Goal: Task Accomplishment & Management: Use online tool/utility

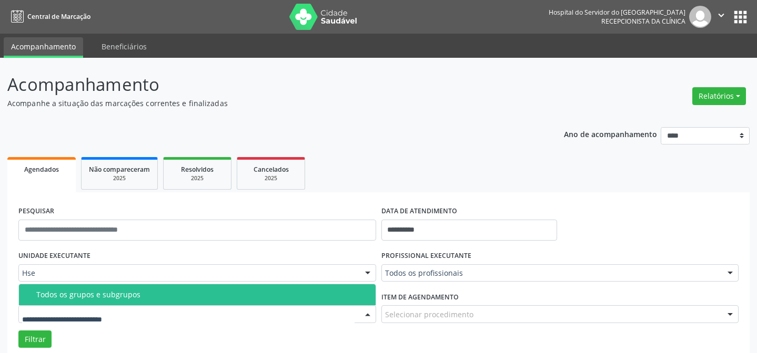
scroll to position [71, 0]
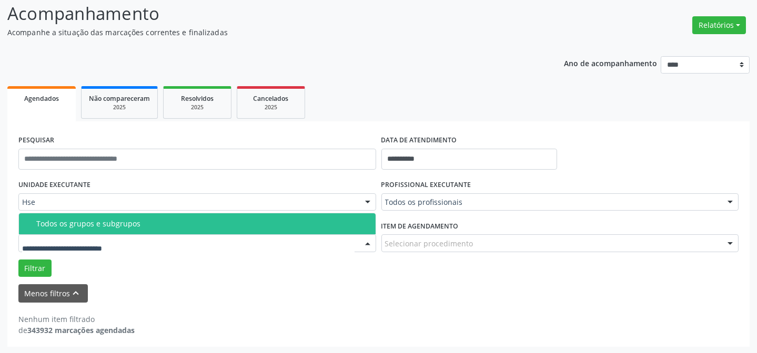
click at [177, 225] on div "Todos os grupos e subgrupos" at bounding box center [202, 224] width 333 height 8
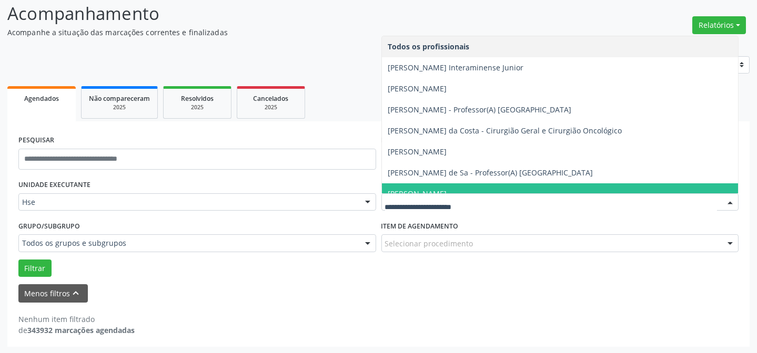
click at [492, 196] on div at bounding box center [560, 203] width 358 height 18
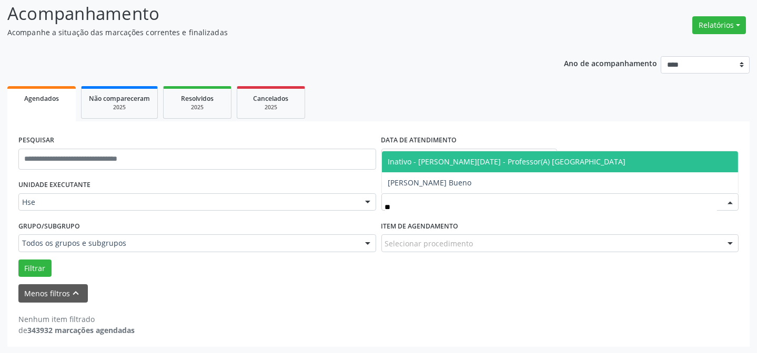
type input "*"
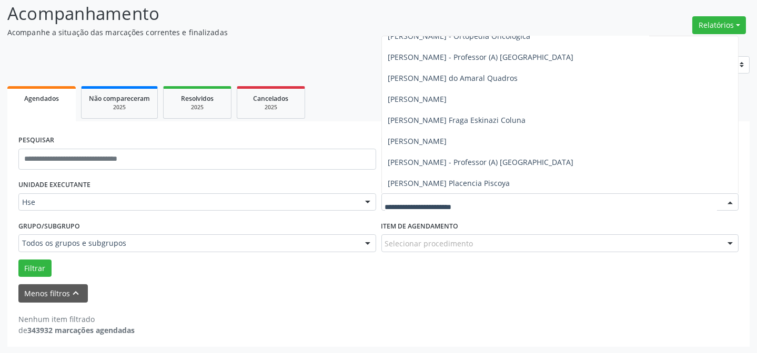
scroll to position [7794, 0]
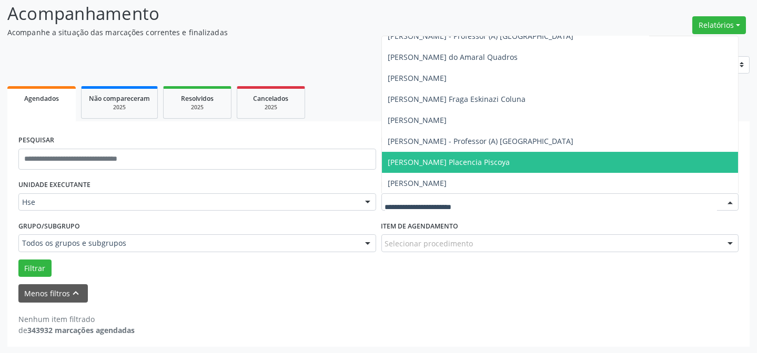
click at [482, 160] on span "[PERSON_NAME] Placencia Piscoya" at bounding box center [449, 162] width 122 height 10
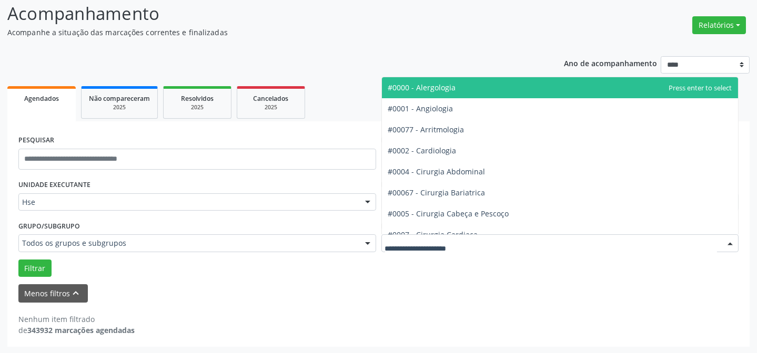
click at [511, 243] on div at bounding box center [560, 244] width 358 height 18
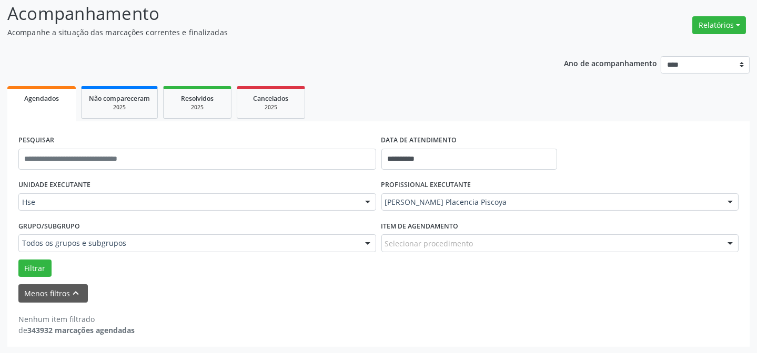
click at [533, 298] on div "Menos filtros keyboard_arrow_up" at bounding box center [378, 294] width 725 height 18
click at [44, 271] on button "Filtrar" at bounding box center [34, 269] width 33 height 18
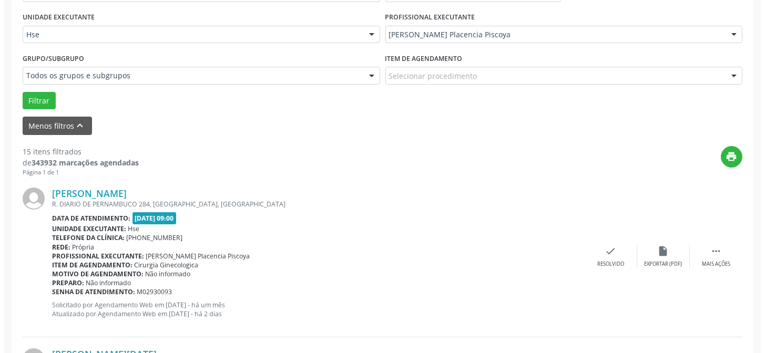
scroll to position [296, 0]
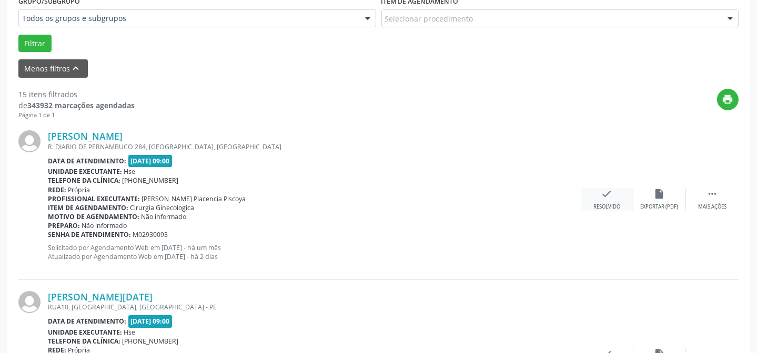
click at [612, 205] on div "Resolvido" at bounding box center [606, 207] width 27 height 7
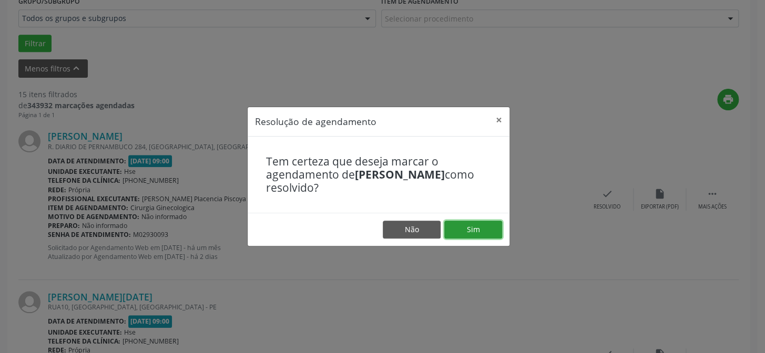
click at [483, 230] on button "Sim" at bounding box center [473, 230] width 58 height 18
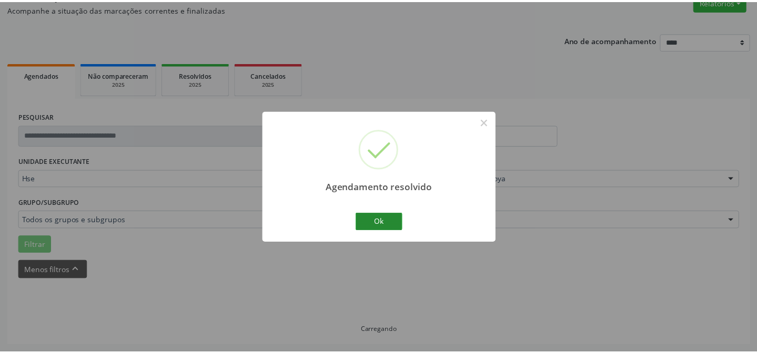
scroll to position [94, 0]
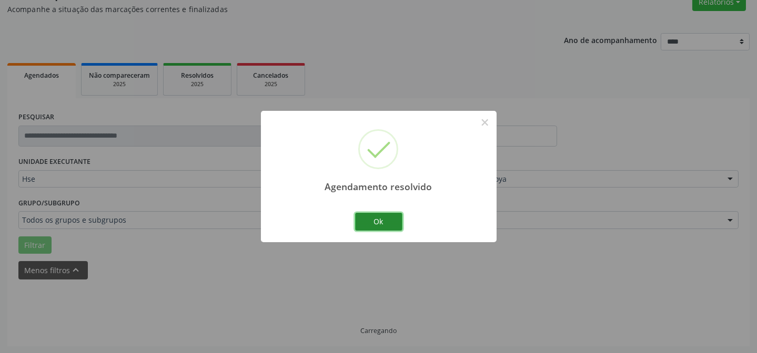
click at [391, 221] on button "Ok" at bounding box center [378, 222] width 47 height 18
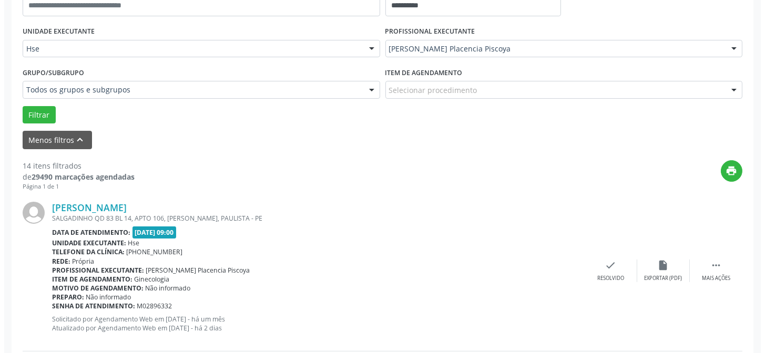
scroll to position [237, 0]
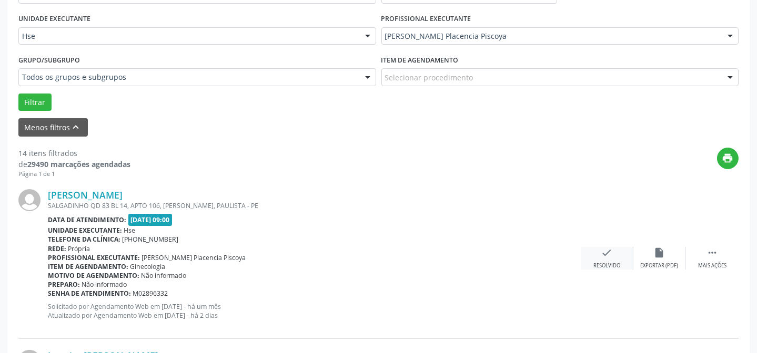
click at [605, 262] on div "Resolvido" at bounding box center [606, 265] width 27 height 7
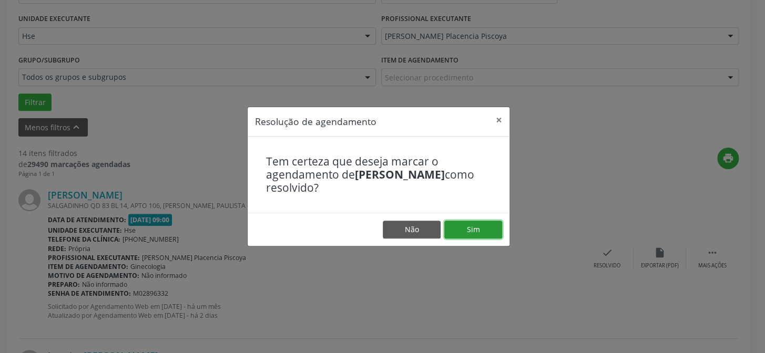
click at [494, 232] on button "Sim" at bounding box center [473, 230] width 58 height 18
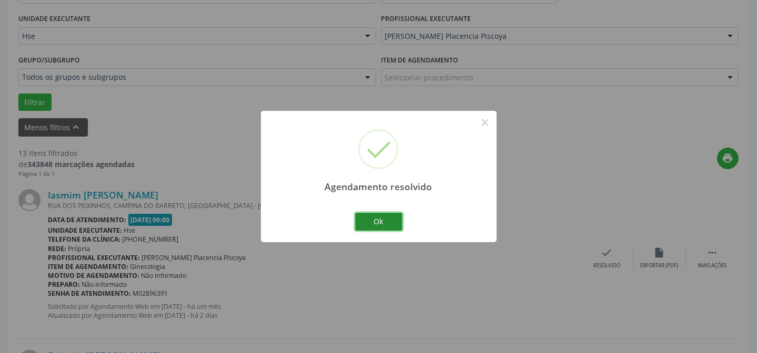
click at [397, 228] on button "Ok" at bounding box center [378, 222] width 47 height 18
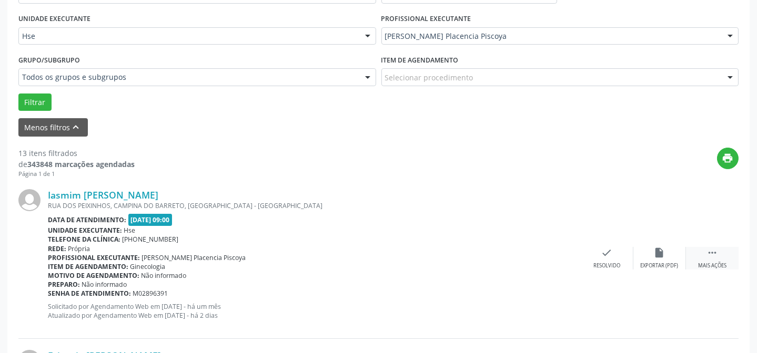
click at [711, 250] on icon "" at bounding box center [712, 253] width 12 height 12
click at [654, 250] on icon "alarm_off" at bounding box center [660, 253] width 12 height 12
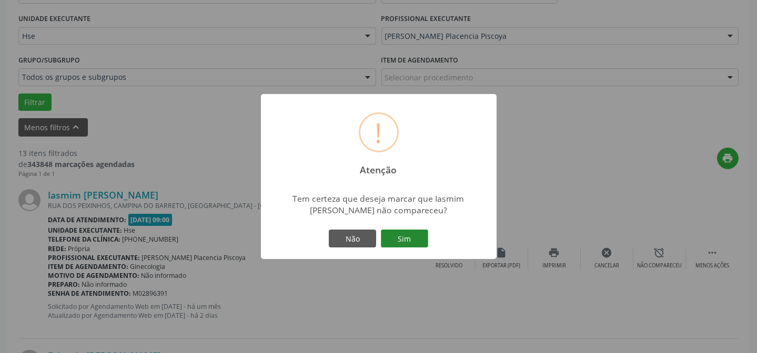
click at [386, 237] on button "Sim" at bounding box center [404, 239] width 47 height 18
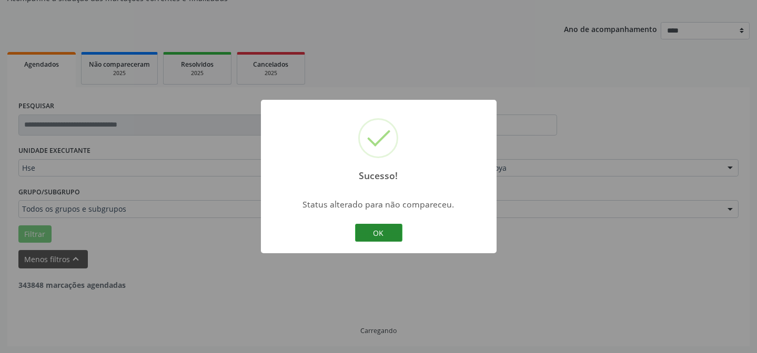
click at [386, 239] on button "OK" at bounding box center [378, 233] width 47 height 18
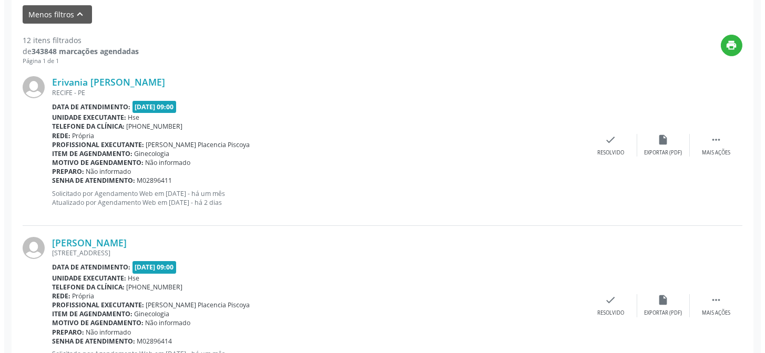
scroll to position [333, 0]
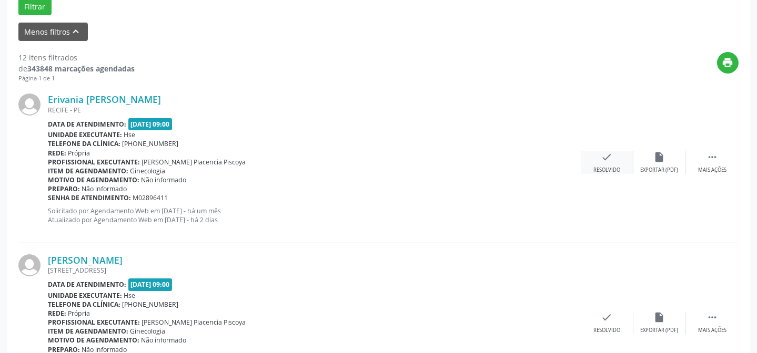
click at [606, 155] on icon "check" at bounding box center [607, 157] width 12 height 12
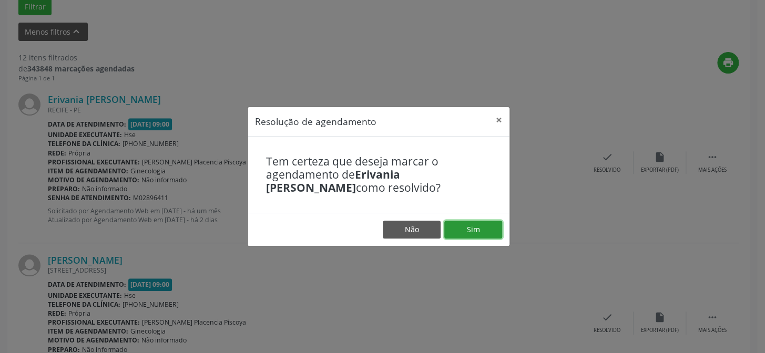
click at [471, 231] on button "Sim" at bounding box center [473, 230] width 58 height 18
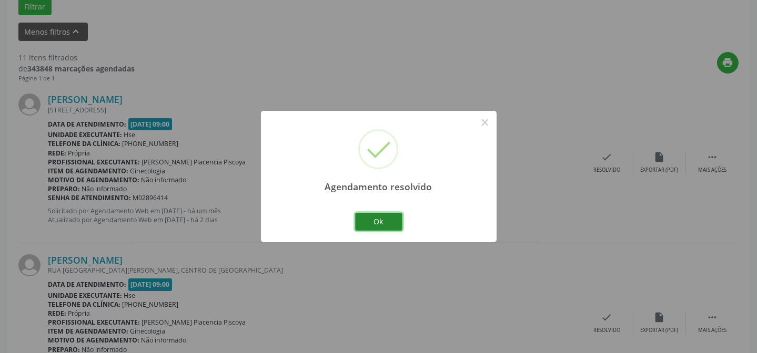
click at [371, 222] on button "Ok" at bounding box center [378, 222] width 47 height 18
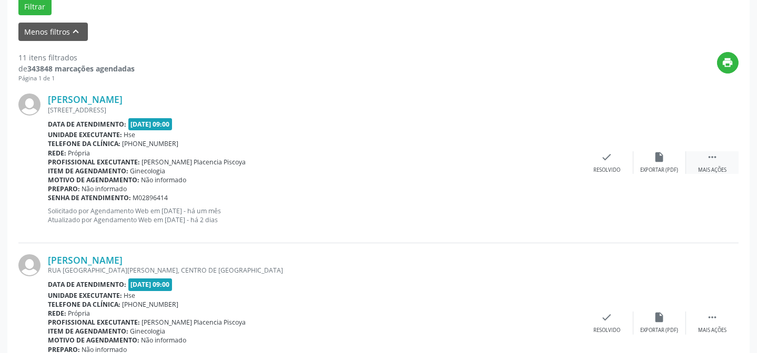
click at [711, 162] on div " Mais ações" at bounding box center [712, 162] width 53 height 23
click at [662, 159] on icon "alarm_off" at bounding box center [660, 157] width 12 height 12
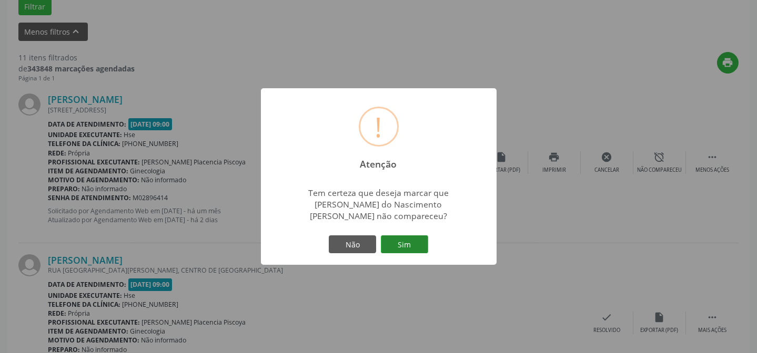
click at [404, 241] on button "Sim" at bounding box center [404, 245] width 47 height 18
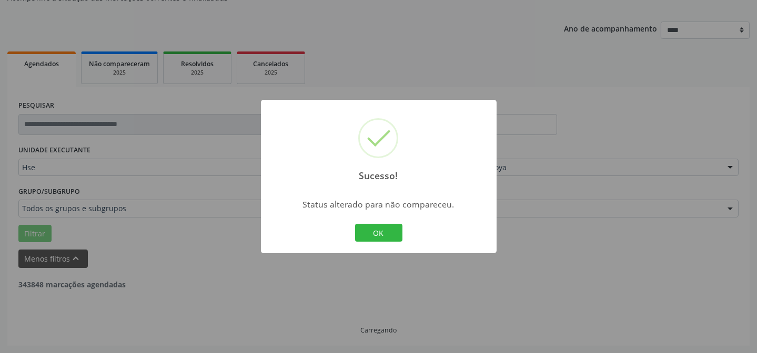
scroll to position [105, 0]
click at [381, 228] on button "OK" at bounding box center [378, 233] width 47 height 18
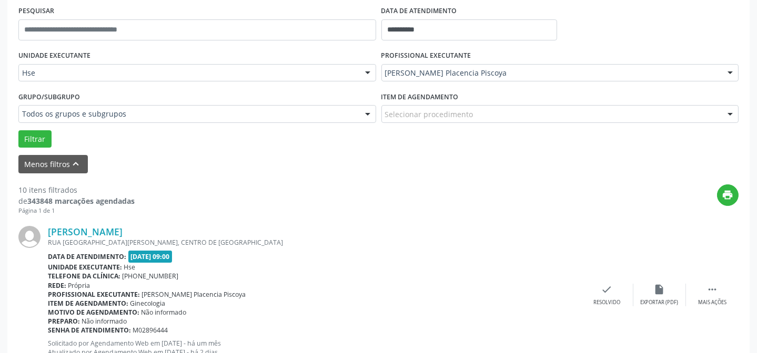
scroll to position [248, 0]
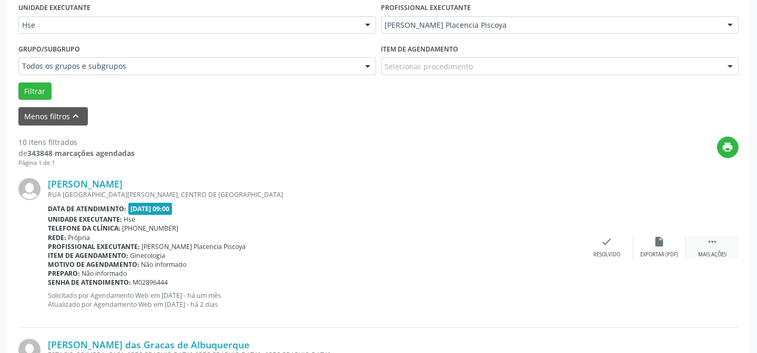
click at [718, 251] on div "Mais ações" at bounding box center [712, 254] width 28 height 7
click at [673, 249] on div "alarm_off Não compareceu" at bounding box center [659, 247] width 53 height 23
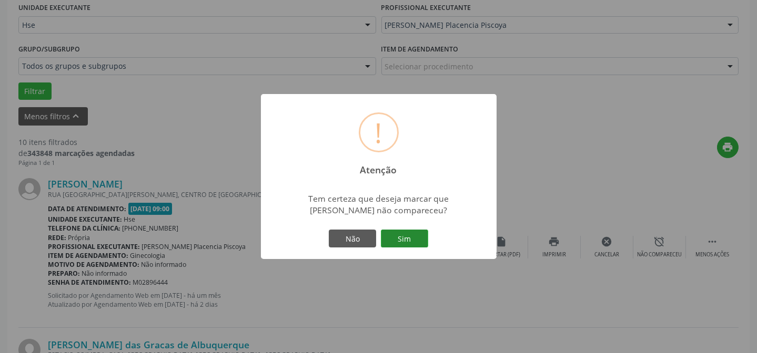
click at [393, 236] on button "Sim" at bounding box center [404, 239] width 47 height 18
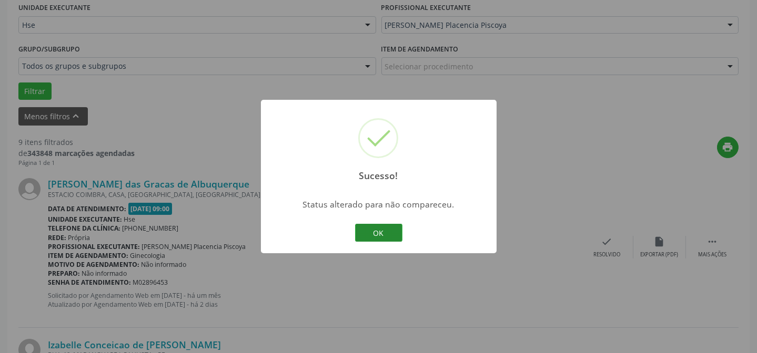
click at [365, 233] on button "OK" at bounding box center [378, 233] width 47 height 18
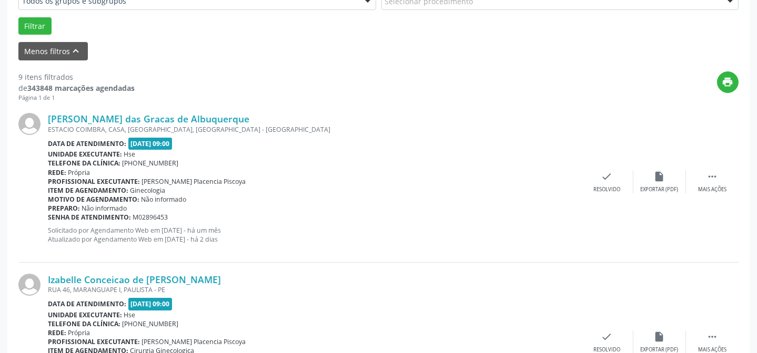
scroll to position [296, 0]
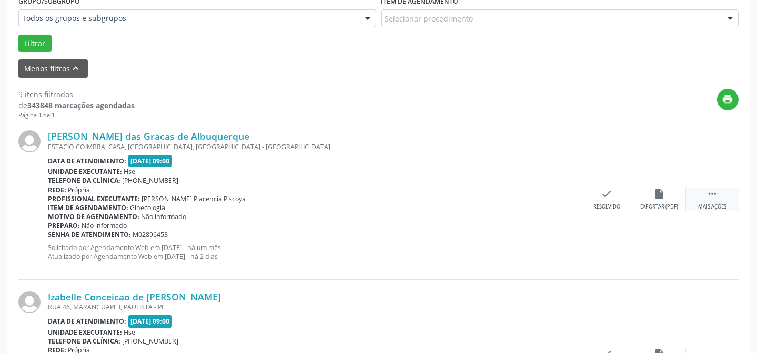
drag, startPoint x: 713, startPoint y: 199, endPoint x: 706, endPoint y: 199, distance: 6.8
click at [712, 199] on icon "" at bounding box center [712, 194] width 12 height 12
click at [660, 195] on icon "alarm_off" at bounding box center [660, 194] width 12 height 12
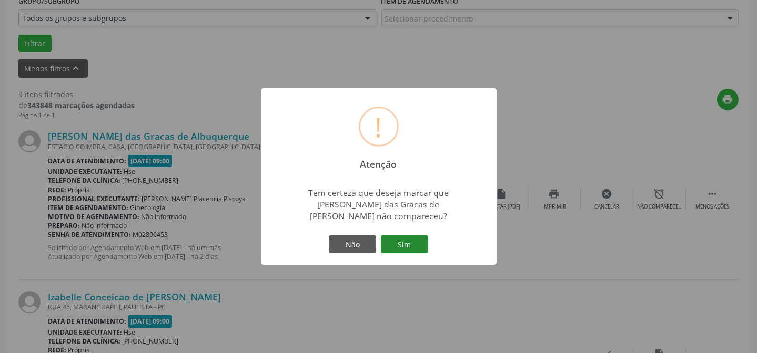
click at [414, 236] on button "Sim" at bounding box center [404, 245] width 47 height 18
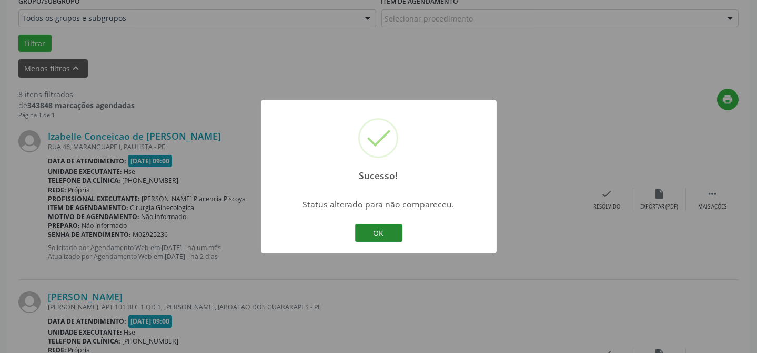
click at [383, 231] on button "OK" at bounding box center [378, 233] width 47 height 18
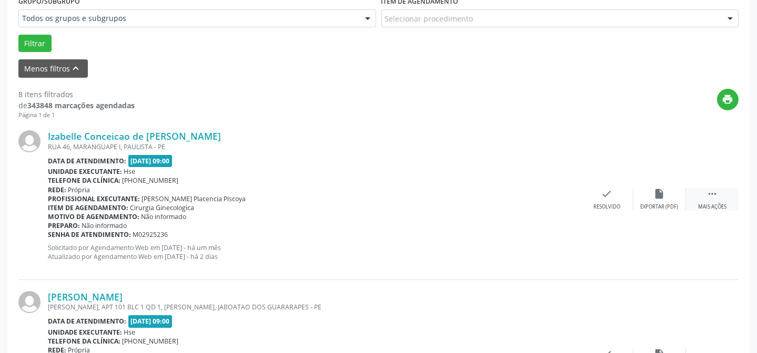
click at [722, 195] on div " Mais ações" at bounding box center [712, 199] width 53 height 23
click at [663, 195] on icon "alarm_off" at bounding box center [660, 194] width 12 height 12
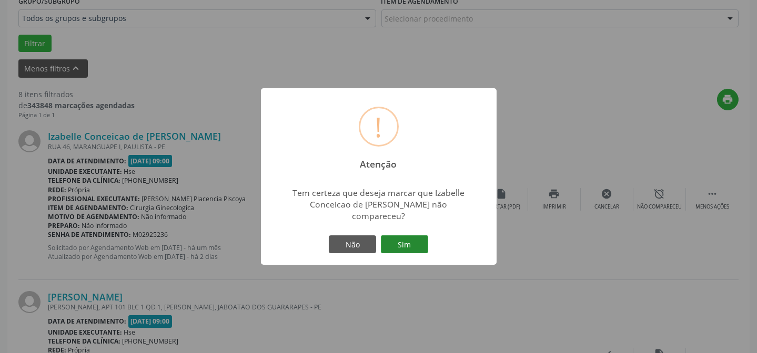
click at [408, 236] on button "Sim" at bounding box center [404, 245] width 47 height 18
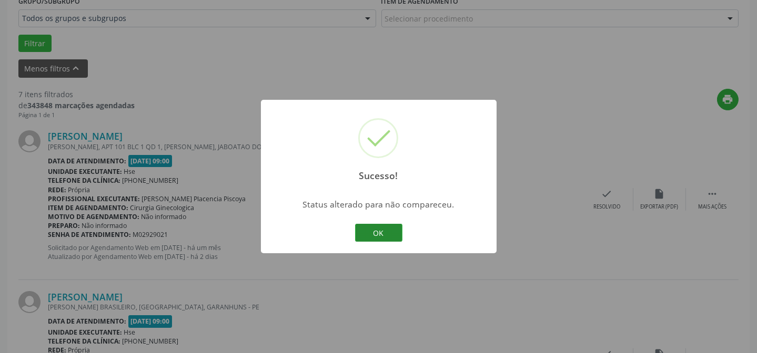
click at [395, 229] on button "OK" at bounding box center [378, 233] width 47 height 18
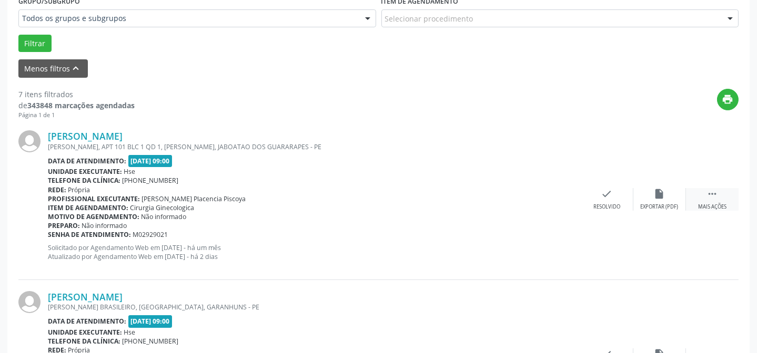
click at [718, 204] on div "Mais ações" at bounding box center [712, 207] width 28 height 7
click at [664, 204] on div "Não compareceu" at bounding box center [659, 207] width 45 height 7
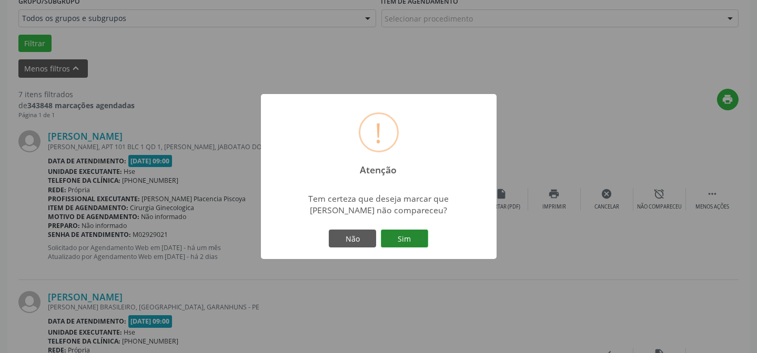
click at [405, 235] on button "Sim" at bounding box center [404, 239] width 47 height 18
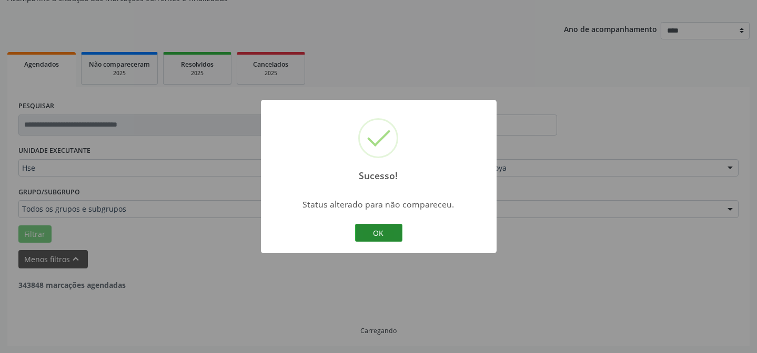
click at [376, 235] on button "OK" at bounding box center [378, 233] width 47 height 18
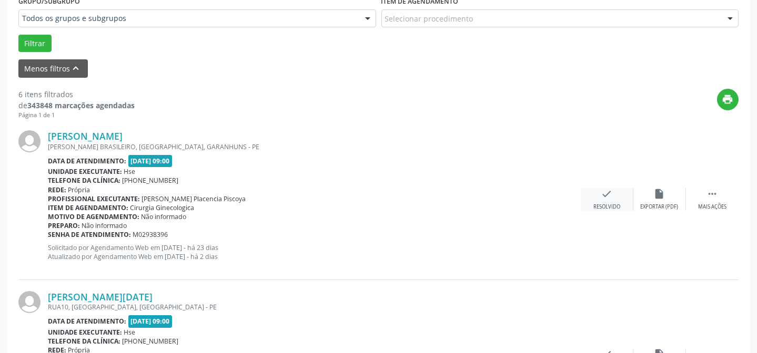
click at [604, 199] on icon "check" at bounding box center [607, 194] width 12 height 12
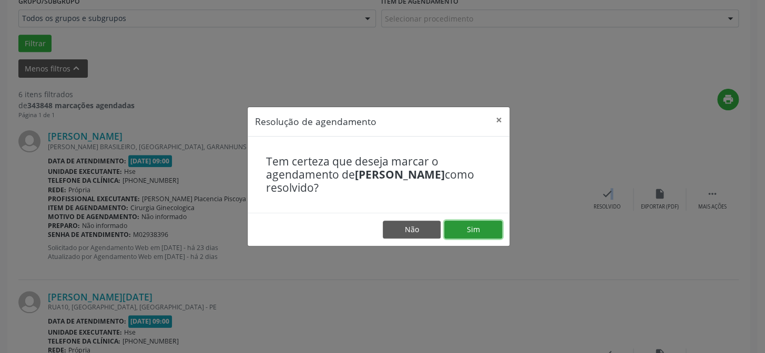
click at [475, 228] on button "Sim" at bounding box center [473, 230] width 58 height 18
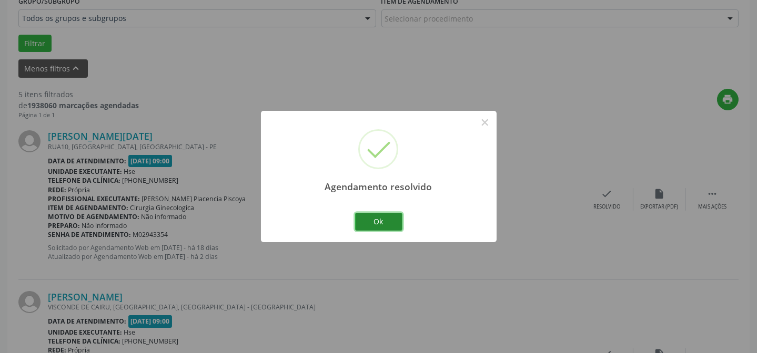
click at [389, 225] on button "Ok" at bounding box center [378, 222] width 47 height 18
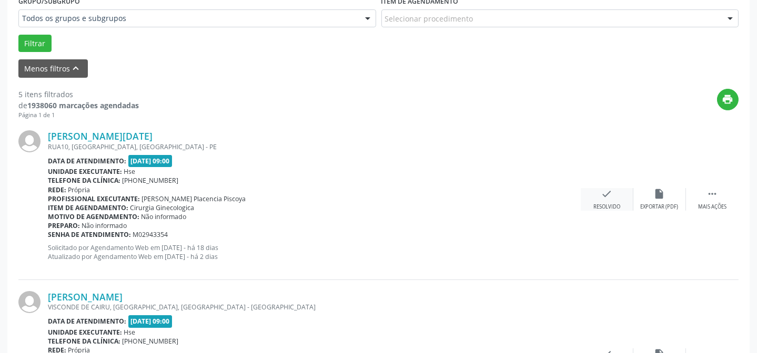
click at [594, 204] on div "Resolvido" at bounding box center [606, 207] width 27 height 7
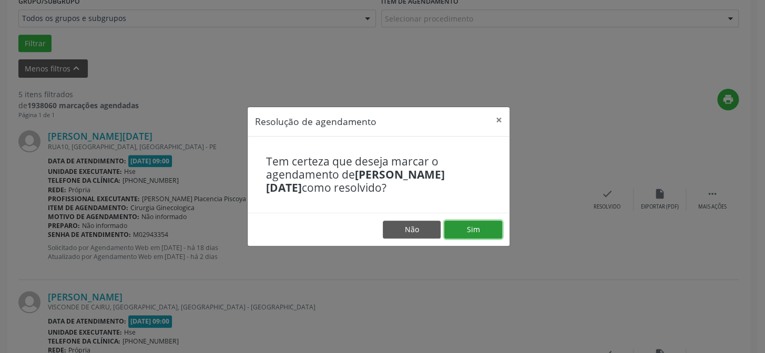
click at [480, 223] on button "Sim" at bounding box center [473, 230] width 58 height 18
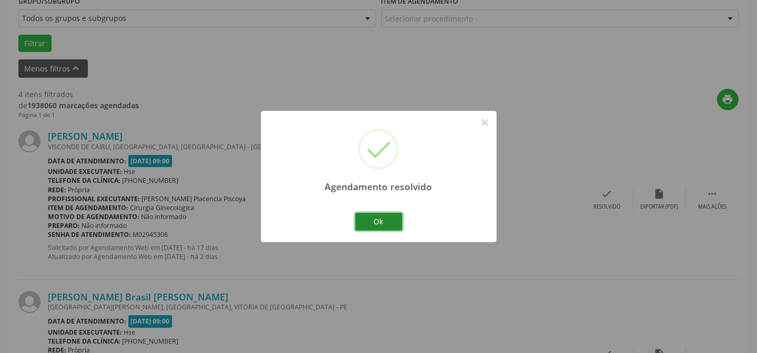
click at [399, 225] on button "Ok" at bounding box center [378, 222] width 47 height 18
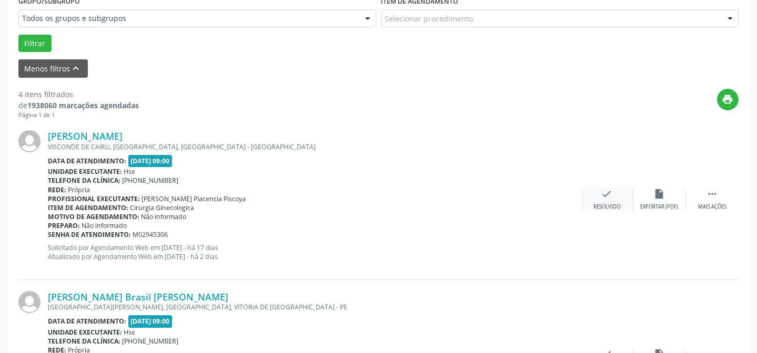
click at [615, 189] on div "check Resolvido" at bounding box center [607, 199] width 53 height 23
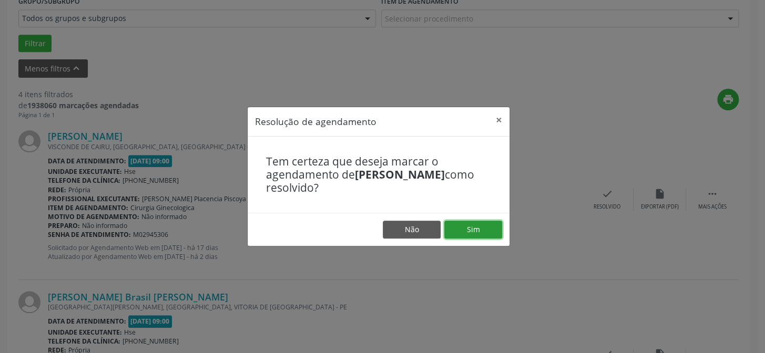
click at [470, 226] on button "Sim" at bounding box center [473, 230] width 58 height 18
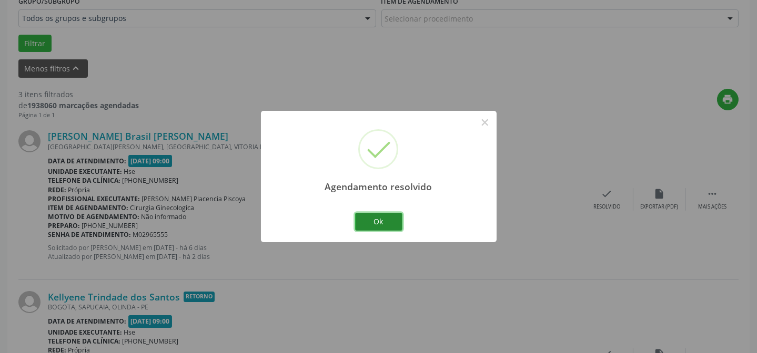
drag, startPoint x: 389, startPoint y: 222, endPoint x: 409, endPoint y: 228, distance: 21.0
click at [389, 222] on button "Ok" at bounding box center [378, 222] width 47 height 18
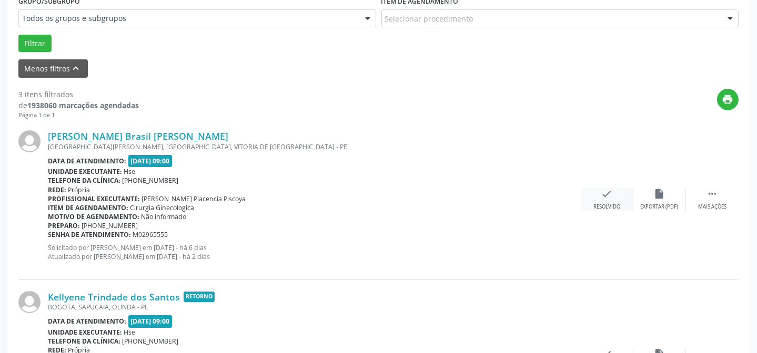
click at [602, 192] on icon "check" at bounding box center [607, 194] width 12 height 12
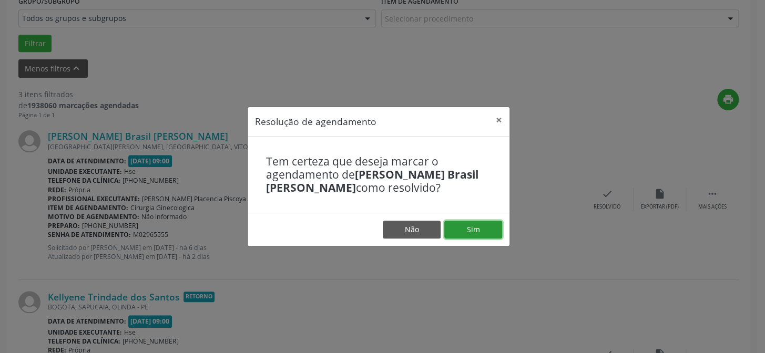
click at [483, 227] on button "Sim" at bounding box center [473, 230] width 58 height 18
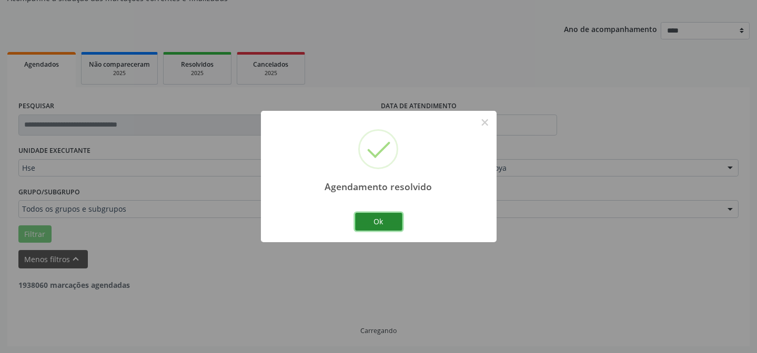
click at [383, 217] on button "Ok" at bounding box center [378, 222] width 47 height 18
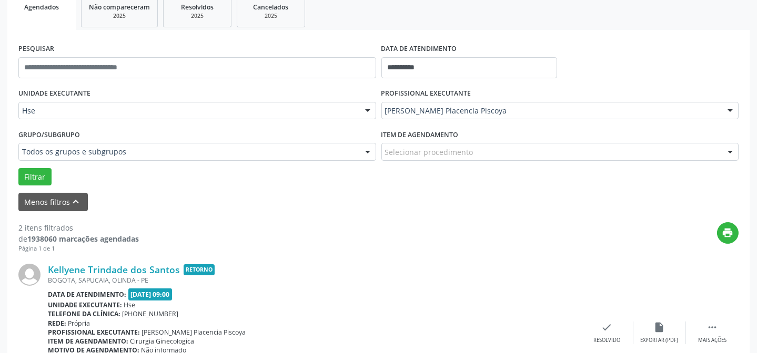
scroll to position [248, 0]
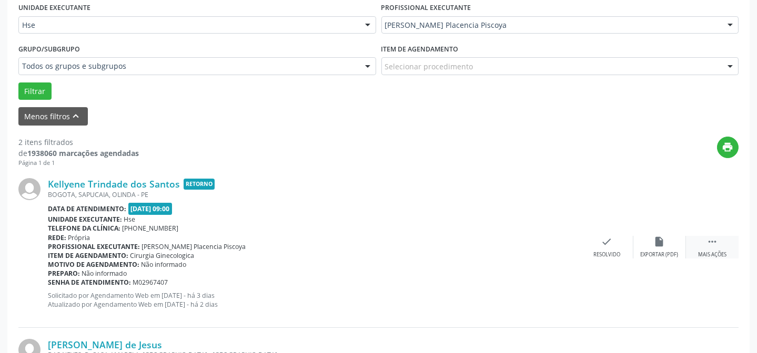
click at [705, 246] on div " Mais ações" at bounding box center [712, 247] width 53 height 23
click at [653, 248] on div "alarm_off Não compareceu" at bounding box center [659, 247] width 53 height 23
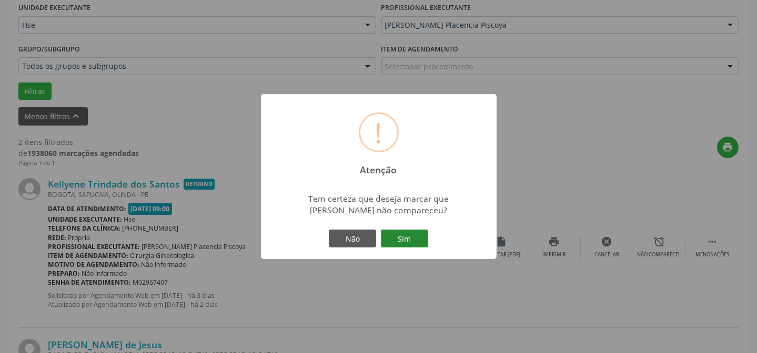
click at [407, 238] on button "Sim" at bounding box center [404, 239] width 47 height 18
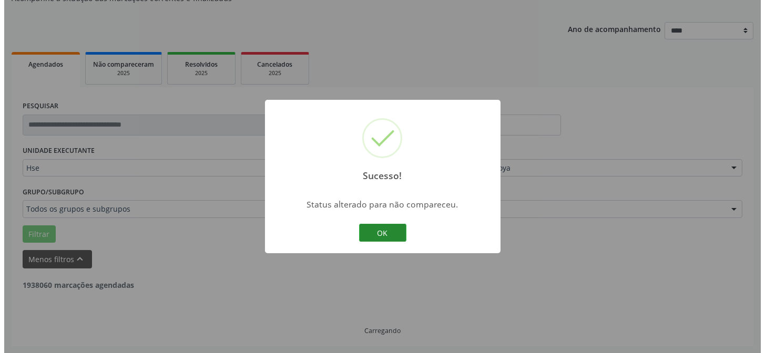
scroll to position [240, 0]
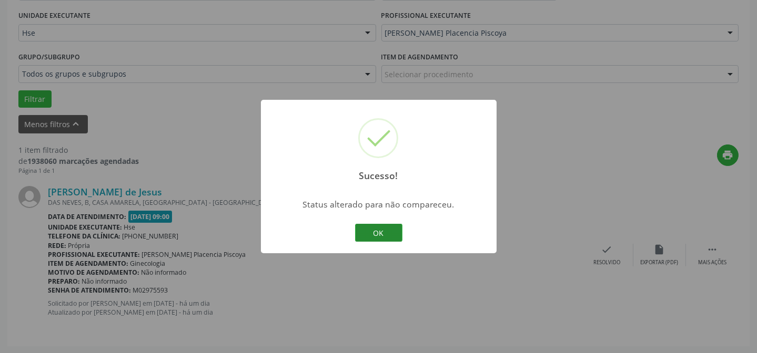
drag, startPoint x: 389, startPoint y: 236, endPoint x: 390, endPoint y: 241, distance: 5.3
click at [387, 238] on button "OK" at bounding box center [378, 233] width 47 height 18
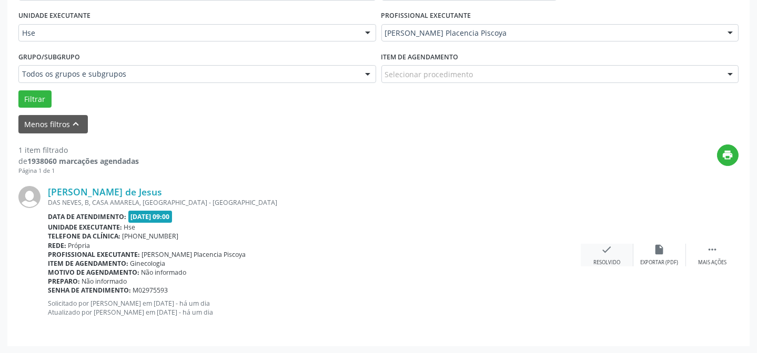
click at [615, 263] on div "Resolvido" at bounding box center [606, 262] width 27 height 7
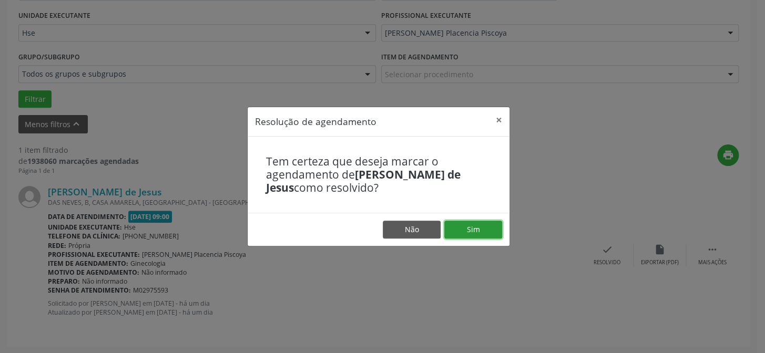
click at [487, 234] on button "Sim" at bounding box center [473, 230] width 58 height 18
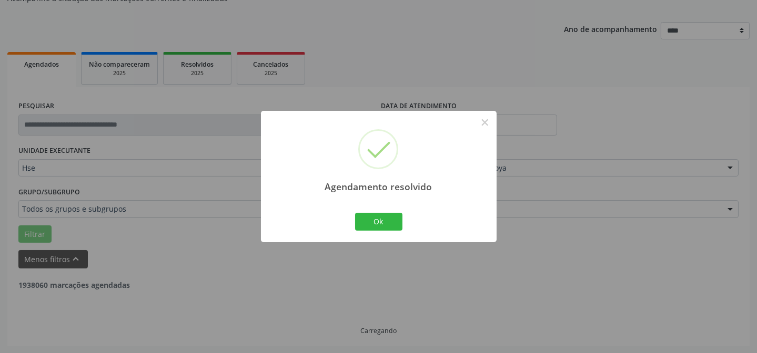
scroll to position [71, 0]
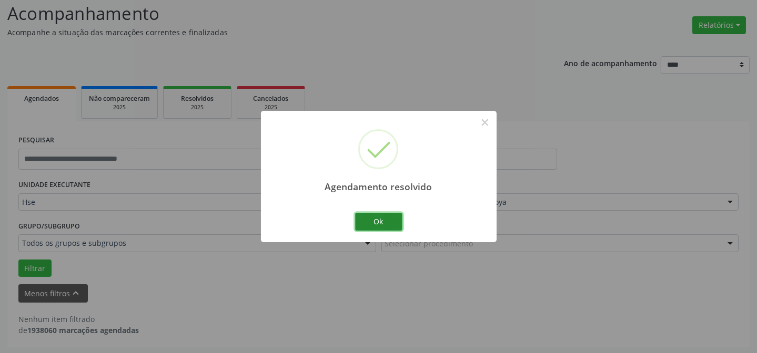
click at [373, 220] on button "Ok" at bounding box center [378, 222] width 47 height 18
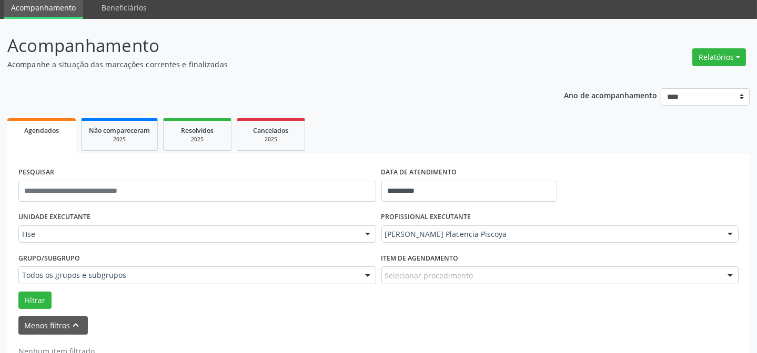
scroll to position [0, 0]
